Goal: Find specific page/section: Find specific page/section

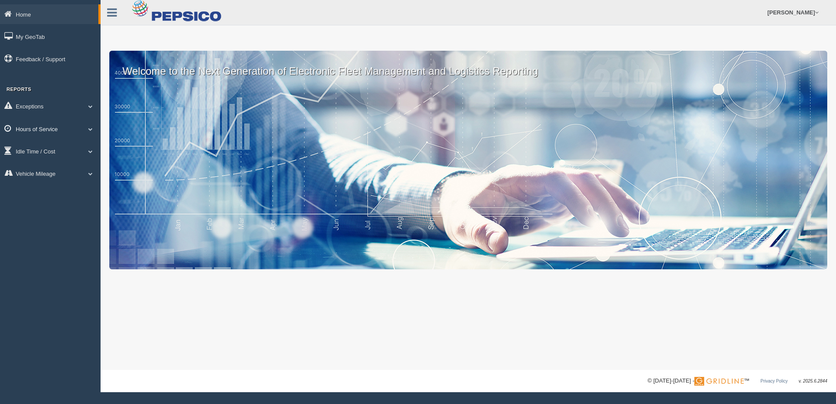
click at [58, 128] on link "Hours of Service" at bounding box center [50, 129] width 101 height 20
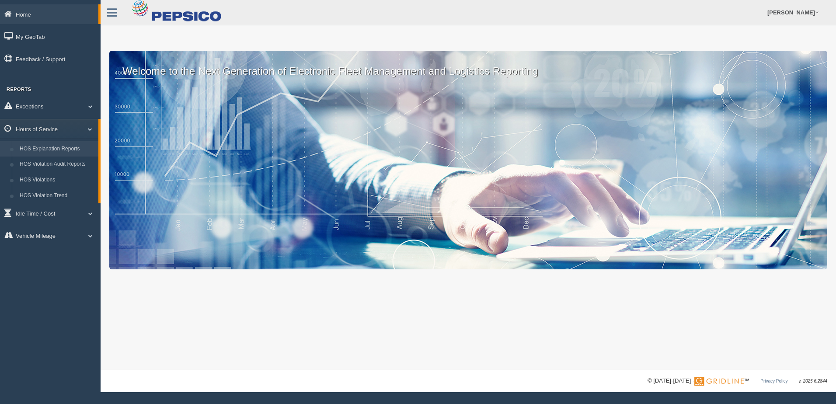
click at [57, 148] on link "HOS Explanation Reports" at bounding box center [57, 149] width 83 height 16
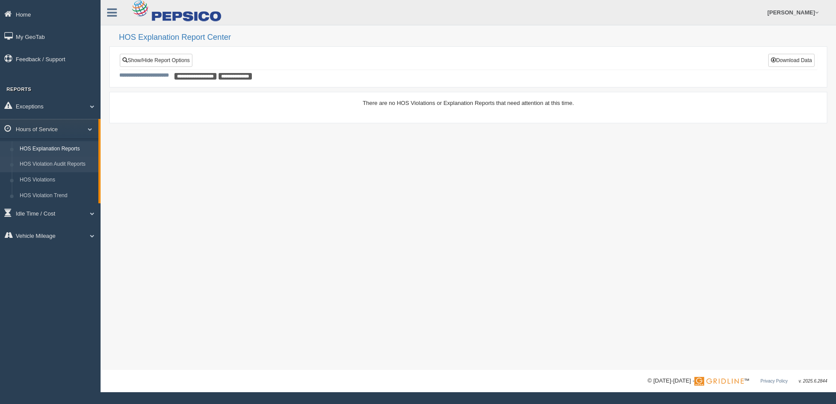
click at [56, 163] on link "HOS Violation Audit Reports" at bounding box center [57, 165] width 83 height 16
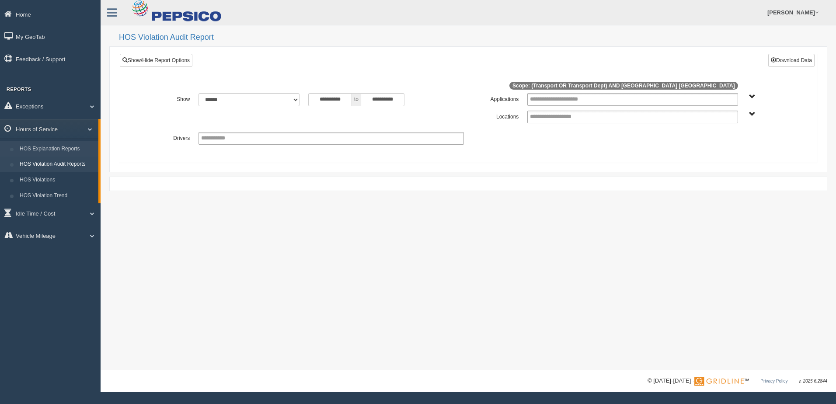
click at [57, 150] on link "HOS Explanation Reports" at bounding box center [57, 149] width 83 height 16
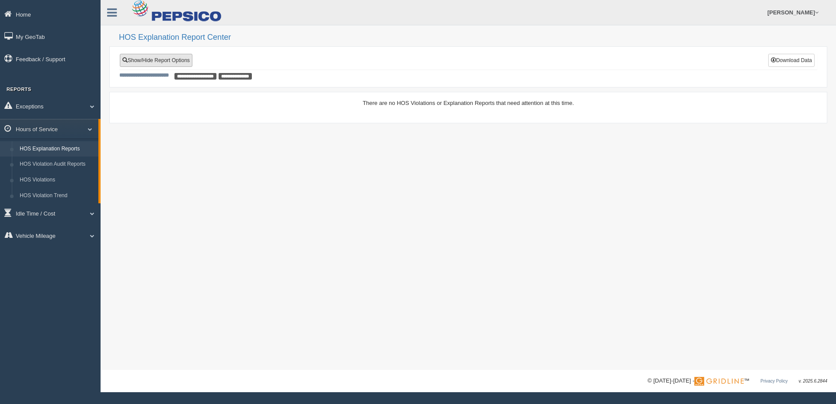
click at [181, 63] on link "Show/Hide Report Options" at bounding box center [156, 60] width 73 height 13
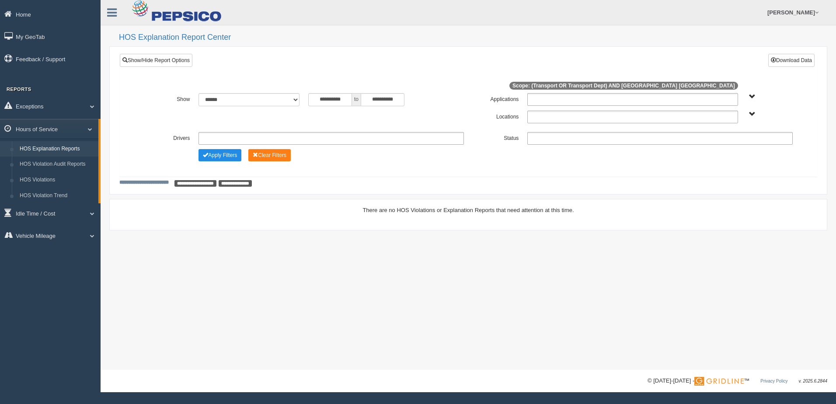
click at [258, 138] on ul at bounding box center [330, 138] width 265 height 13
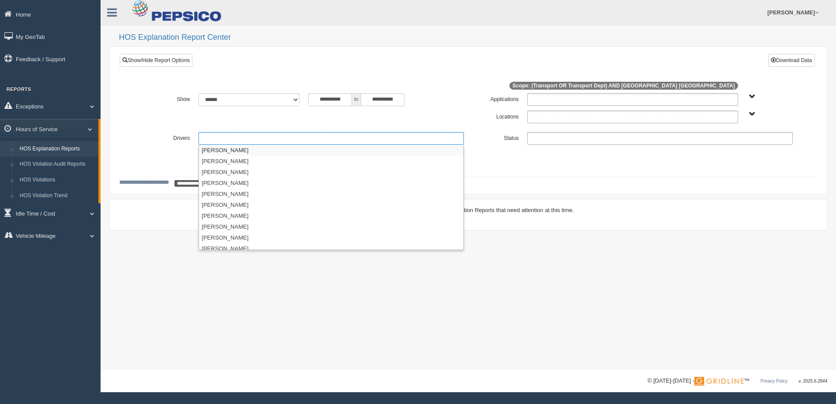
click at [258, 138] on ul at bounding box center [330, 138] width 265 height 13
click at [413, 102] on div "**********" at bounding box center [386, 99] width 156 height 13
type input "**********"
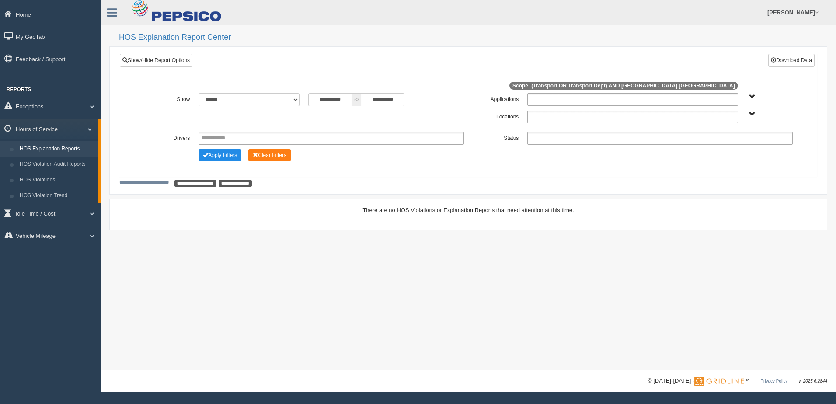
click at [545, 136] on ul at bounding box center [659, 138] width 265 height 13
click at [546, 204] on li "- Completed" at bounding box center [660, 204] width 264 height 11
click at [230, 153] on button "Apply Filters" at bounding box center [219, 155] width 43 height 12
